Goal: Use online tool/utility

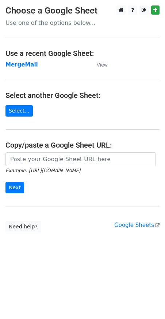
click at [22, 69] on main "Choose a Google Sheet Use one of the options below... Use a recent Google Sheet…" at bounding box center [82, 118] width 165 height 227
click at [23, 65] on strong "MergeMail" at bounding box center [21, 64] width 33 height 7
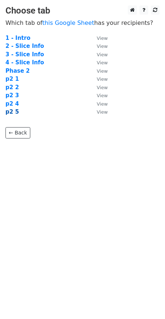
click at [11, 113] on strong "p2 5" at bounding box center [12, 111] width 14 height 7
